Goal: Task Accomplishment & Management: Manage account settings

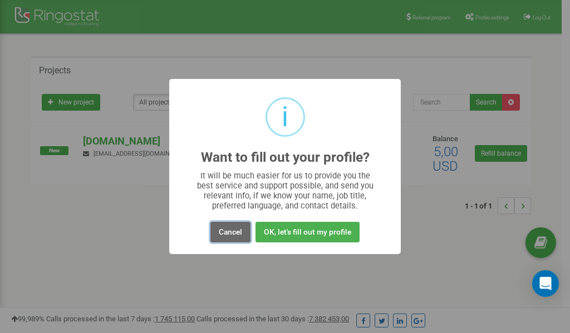
click at [231, 234] on button "Cancel" at bounding box center [230, 232] width 40 height 21
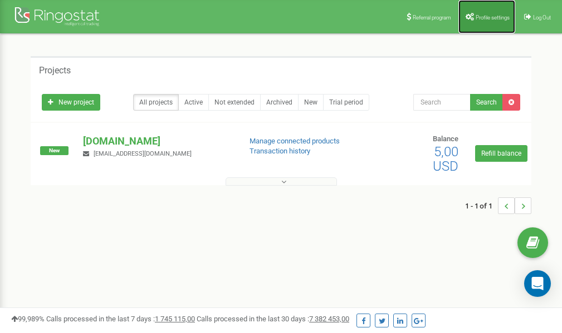
click at [494, 13] on link "Profile settings" at bounding box center [486, 16] width 57 height 33
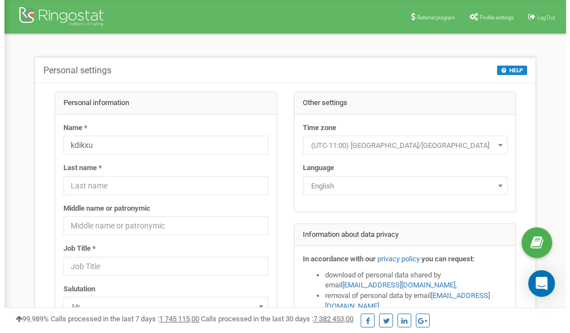
scroll to position [56, 0]
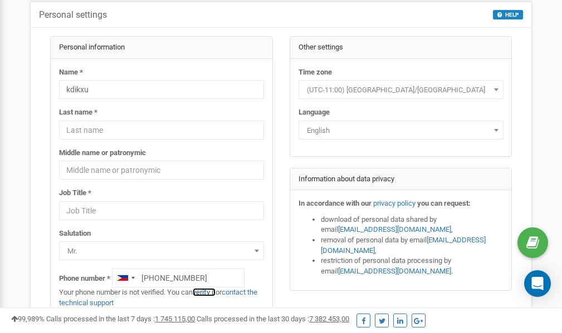
click at [208, 293] on link "verify it" at bounding box center [204, 292] width 23 height 8
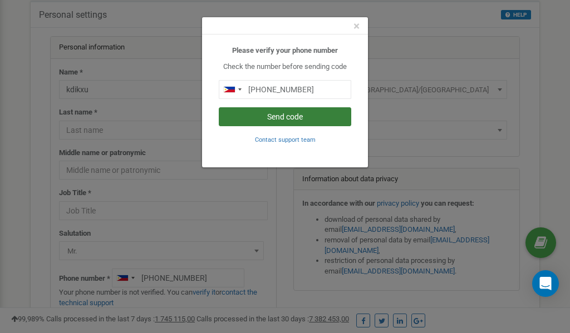
click at [277, 117] on button "Send code" at bounding box center [285, 116] width 132 height 19
